Goal: Check status

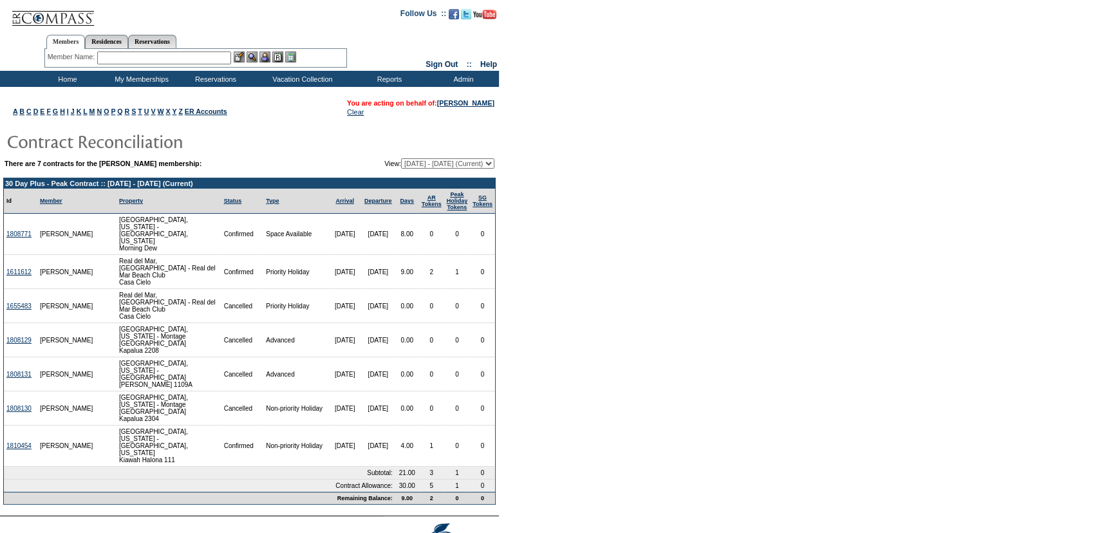
click at [451, 160] on select "[DATE] - [DATE] [DATE] - [DATE] [DATE] - [DATE] [DATE] - [DATE] (Current) [DATE…" at bounding box center [447, 163] width 93 height 10
select select "130369"
click at [401, 158] on select "[DATE] - [DATE] [DATE] - [DATE] [DATE] - [DATE] [DATE] - [DATE] (Current) [DATE…" at bounding box center [447, 163] width 93 height 10
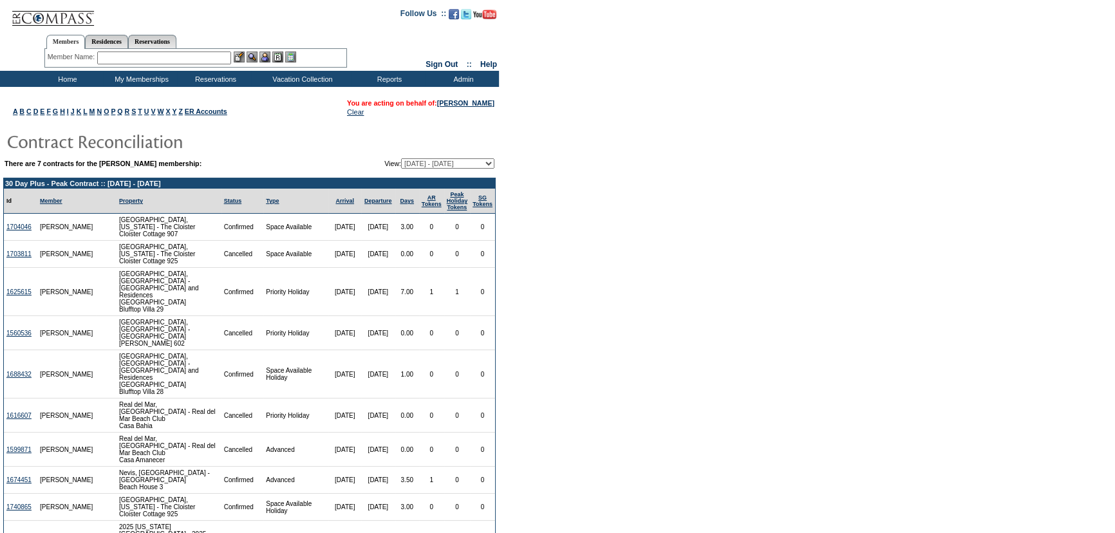
click at [421, 164] on select "[DATE] - [DATE] [DATE] - [DATE] [DATE] - [DATE] [DATE] - [DATE] (Current) [DATE…" at bounding box center [447, 163] width 93 height 10
select select "130399"
click at [401, 158] on select "[DATE] - [DATE] [DATE] - [DATE] [DATE] - [DATE] [DATE] - [DATE] (Current) [DATE…" at bounding box center [447, 163] width 93 height 10
